Goal: Subscribe to service/newsletter

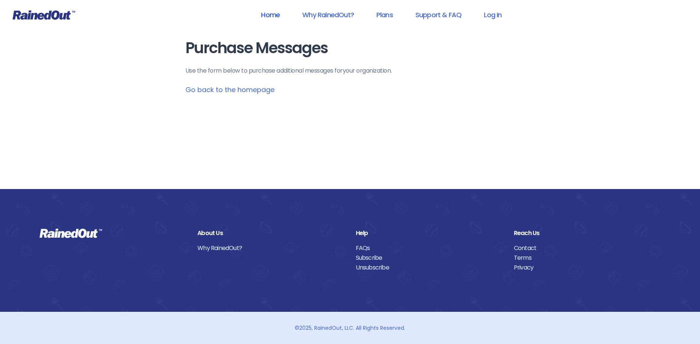
click at [272, 15] on link "Home" at bounding box center [270, 14] width 38 height 17
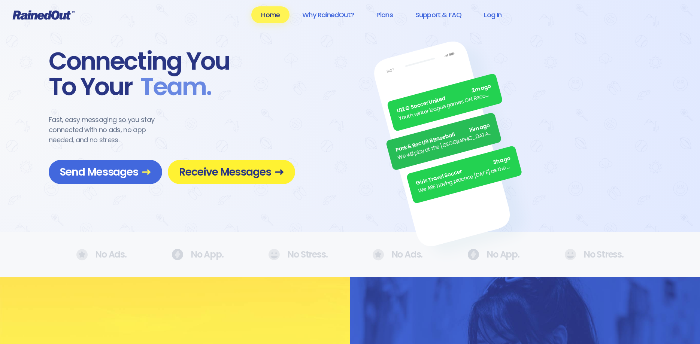
click at [239, 173] on span "Receive Messages" at bounding box center [231, 172] width 105 height 13
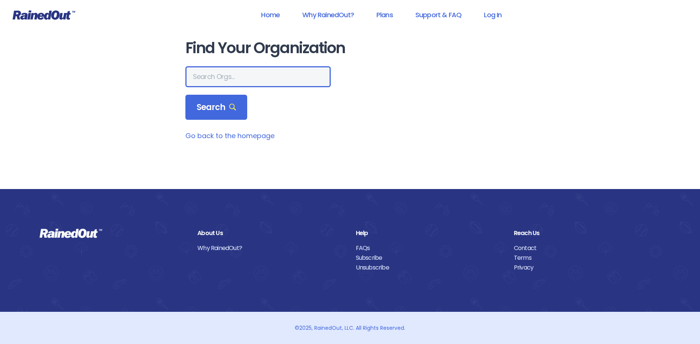
click at [264, 79] on input "text" at bounding box center [257, 76] width 145 height 21
type input "north charleston recreation"
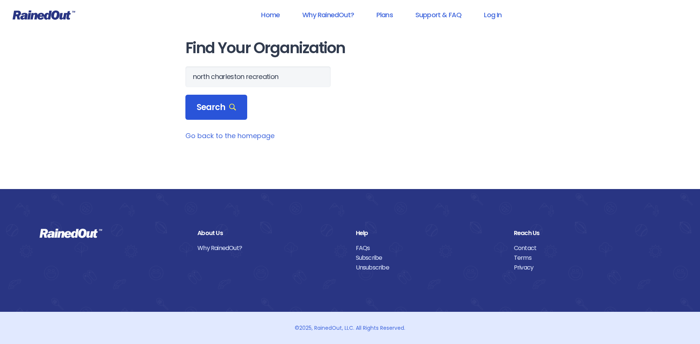
click at [227, 103] on span "Search" at bounding box center [217, 107] width 40 height 10
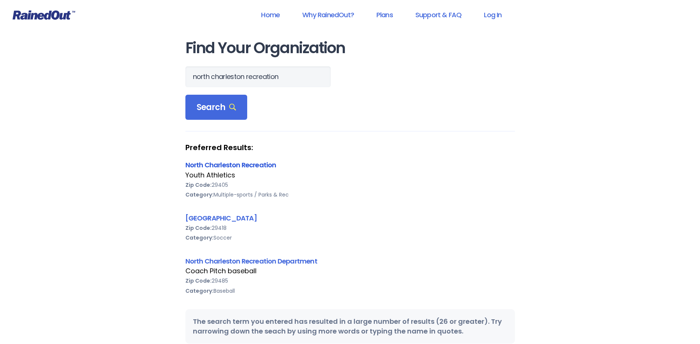
click at [264, 168] on link "North Charleston Recreation" at bounding box center [230, 164] width 91 height 9
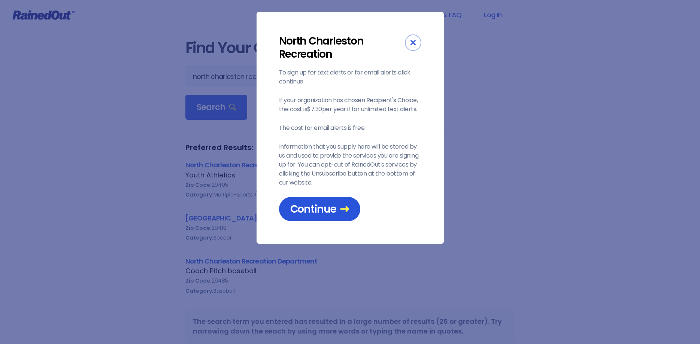
click at [311, 208] on span "Continue" at bounding box center [319, 209] width 59 height 13
